Goal: Download file/media

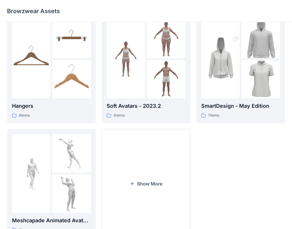
scroll to position [155, 0]
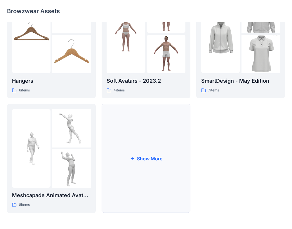
click at [140, 170] on button "Show More" at bounding box center [146, 158] width 89 height 109
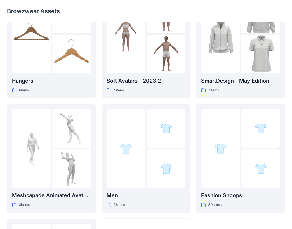
click at [140, 170] on div at bounding box center [126, 148] width 39 height 79
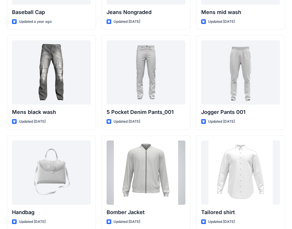
scroll to position [199, 0]
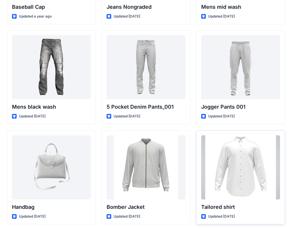
click at [233, 156] on div at bounding box center [241, 167] width 79 height 64
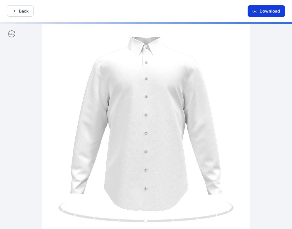
click at [273, 8] on button "Download" at bounding box center [266, 11] width 37 height 12
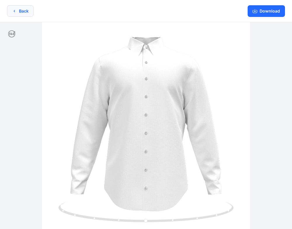
click at [20, 16] on button "Back" at bounding box center [20, 10] width 27 height 11
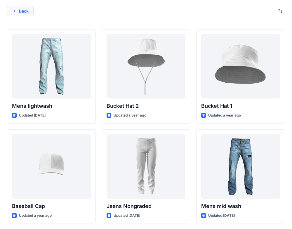
click at [17, 8] on button "Back" at bounding box center [20, 11] width 27 height 11
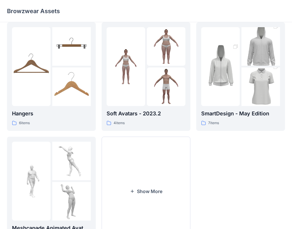
scroll to position [119, 0]
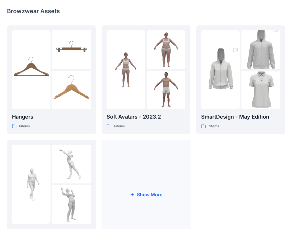
click at [153, 194] on button "Show More" at bounding box center [146, 194] width 89 height 109
